Goal: Task Accomplishment & Management: Manage account settings

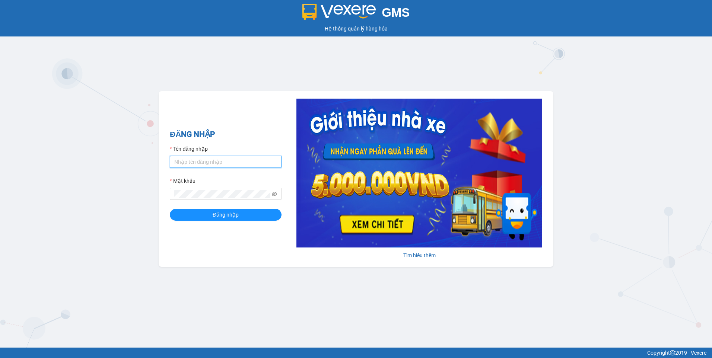
click at [212, 162] on input "Tên đăng nhập" at bounding box center [226, 162] width 112 height 12
type input "ngapt.namhailimo"
click at [170, 209] on button "Đăng nhập" at bounding box center [226, 215] width 112 height 12
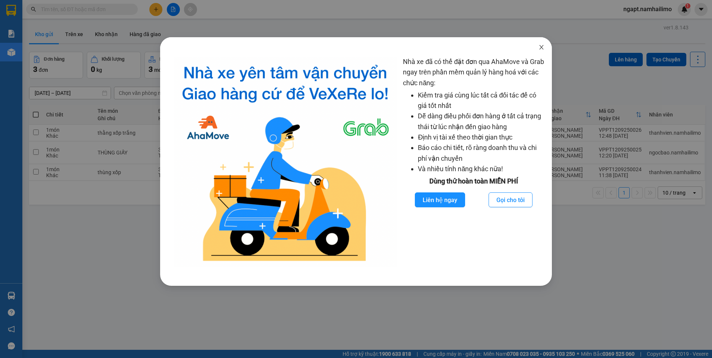
click at [542, 47] on icon "close" at bounding box center [541, 47] width 6 height 6
